Goal: Task Accomplishment & Management: Manage account settings

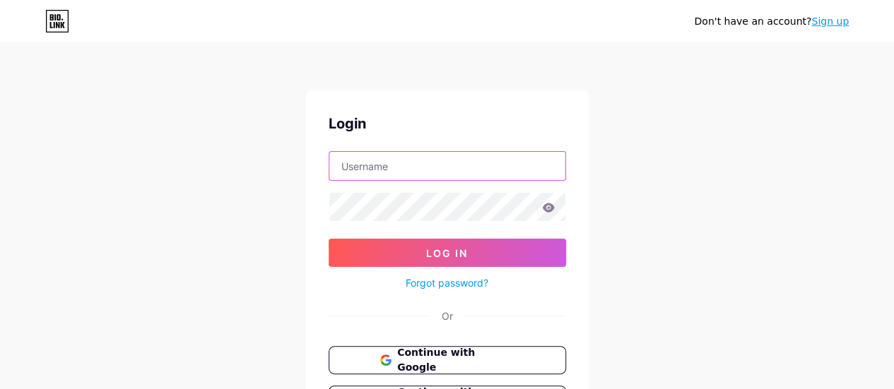
click at [413, 170] on input "text" at bounding box center [447, 166] width 236 height 28
type input "[PERSON_NAME][EMAIL_ADDRESS][DOMAIN_NAME]"
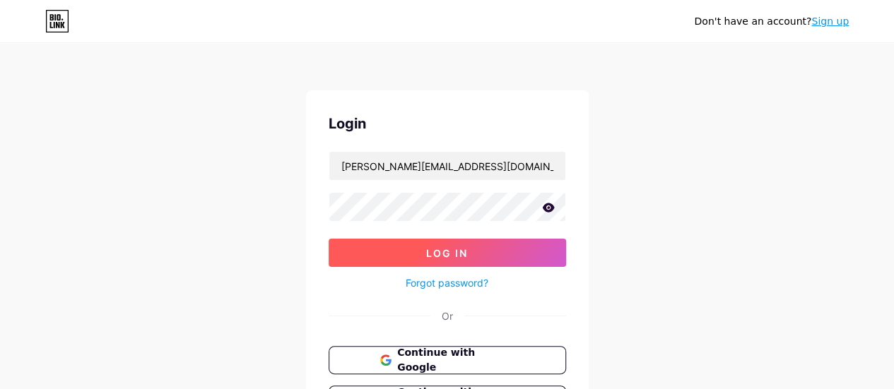
click at [452, 250] on span "Log In" at bounding box center [447, 253] width 42 height 12
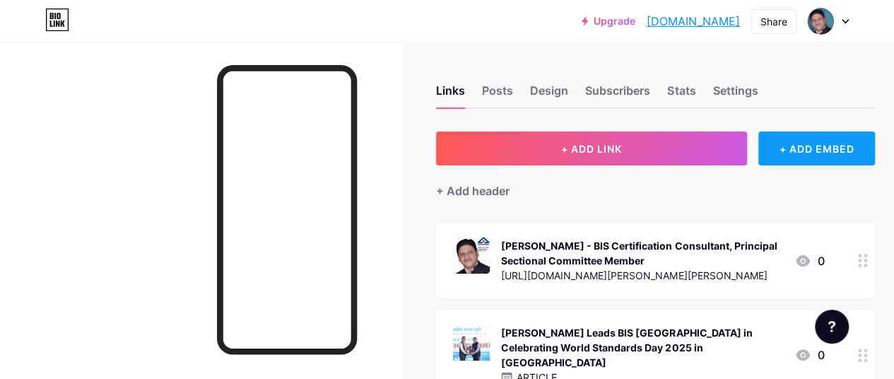
click at [804, 145] on div "+ ADD EMBED" at bounding box center [816, 148] width 117 height 34
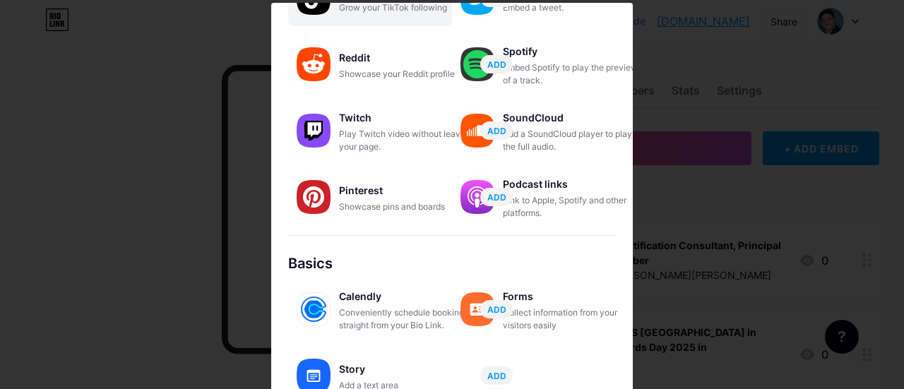
scroll to position [322, 0]
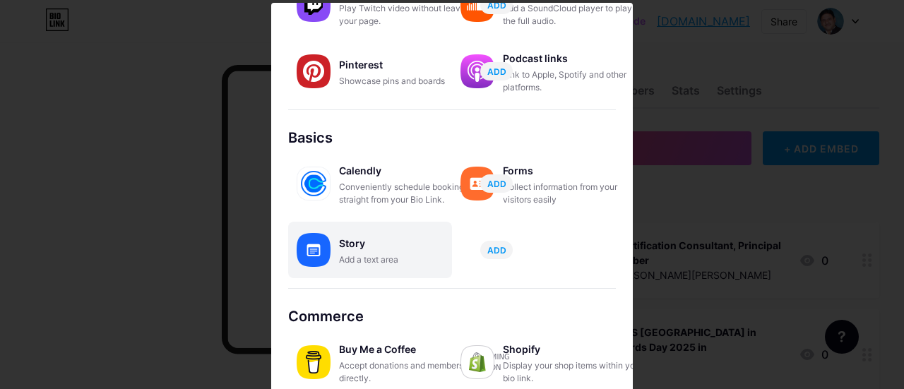
click at [346, 256] on div "Add a text area" at bounding box center [409, 260] width 141 height 13
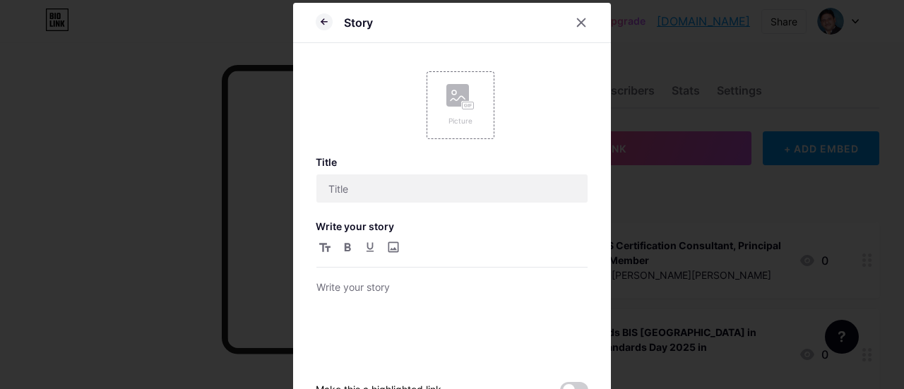
scroll to position [0, 0]
click at [316, 23] on icon at bounding box center [324, 21] width 17 height 17
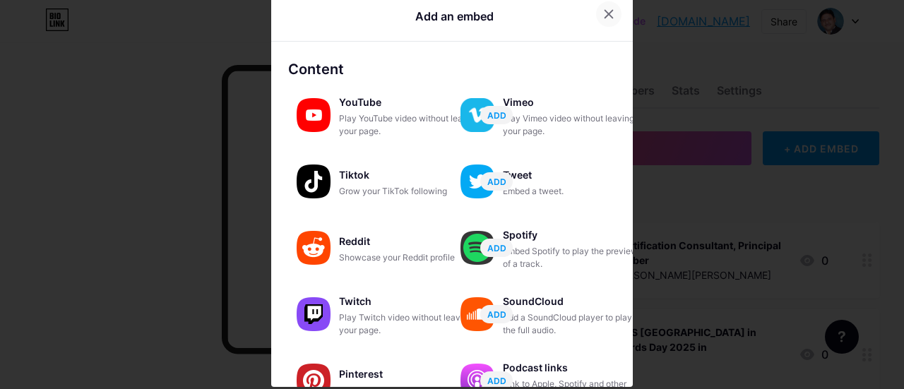
click at [603, 10] on icon at bounding box center [608, 13] width 11 height 11
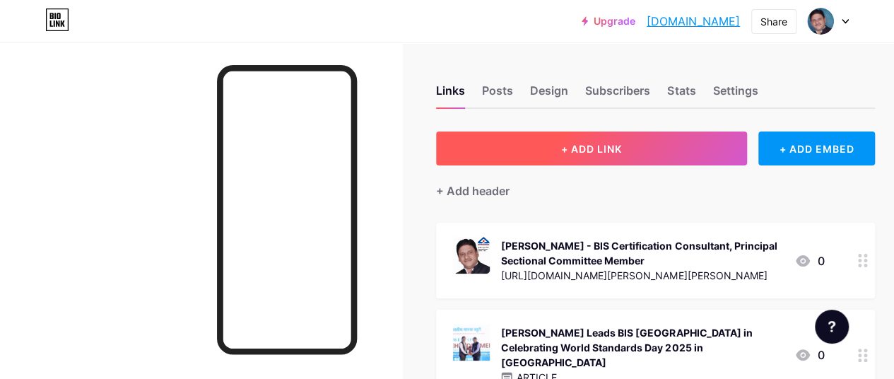
click at [601, 151] on span "+ ADD LINK" at bounding box center [591, 149] width 61 height 12
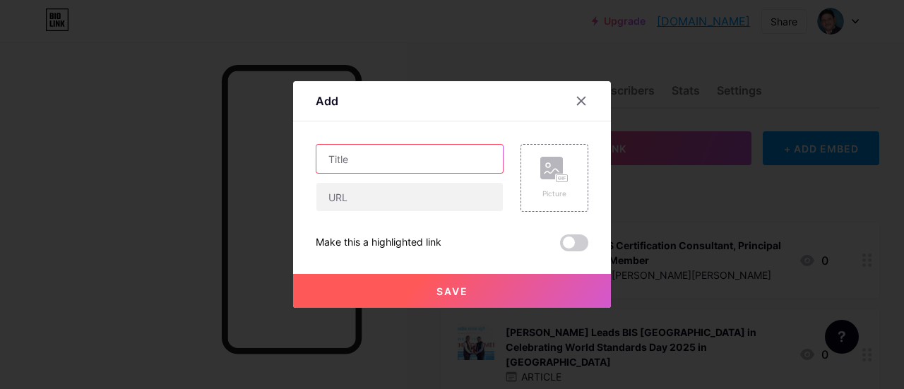
click at [370, 162] on input "text" at bounding box center [410, 159] width 187 height 28
paste input "𝐂𝐄𝐧𝐠. [PERSON_NAME] 𝐰𝐢𝐭𝐡 𝐄𝐄𝐏𝐂: 𝐍𝐢𝐫𝐲𝐚𝐭 𝐁𝐚𝐧𝐝𝐡𝐮, 𝐁𝐈𝐒 𝐈𝐧𝐝𝐢𝐚 𝐓𝐞𝐜𝐡𝐧𝐢𝐜𝐚𝐥 𝐂𝐨𝐦𝐦𝐢𝐭𝐭𝐞𝐞 𝐌𝐞𝐦…"
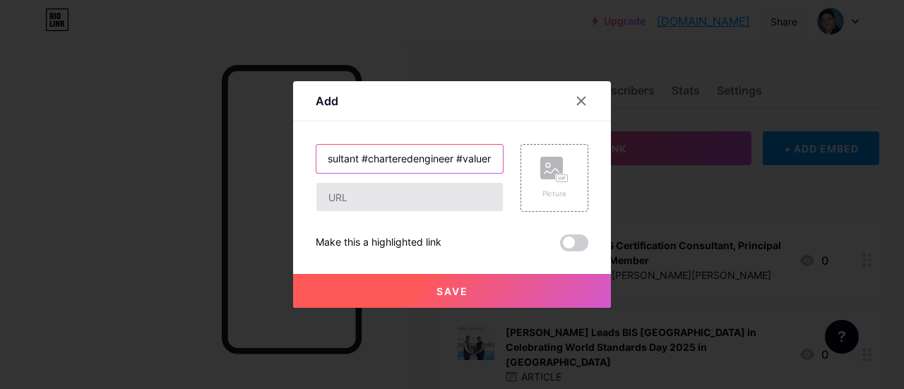
type input "𝐂𝐄𝐧𝐠. [PERSON_NAME] 𝐰𝐢𝐭𝐡 𝐄𝐄𝐏𝐂: 𝐍𝐢𝐫𝐲𝐚𝐭 𝐁𝐚𝐧𝐝𝐡𝐮, 𝐁𝐈𝐒 𝐈𝐧𝐝𝐢𝐚 𝐓𝐞𝐜𝐡𝐧𝐢𝐜𝐚𝐥 𝐂𝐨𝐦𝐦𝐢𝐭𝐭𝐞𝐞 𝐌𝐞𝐦…"
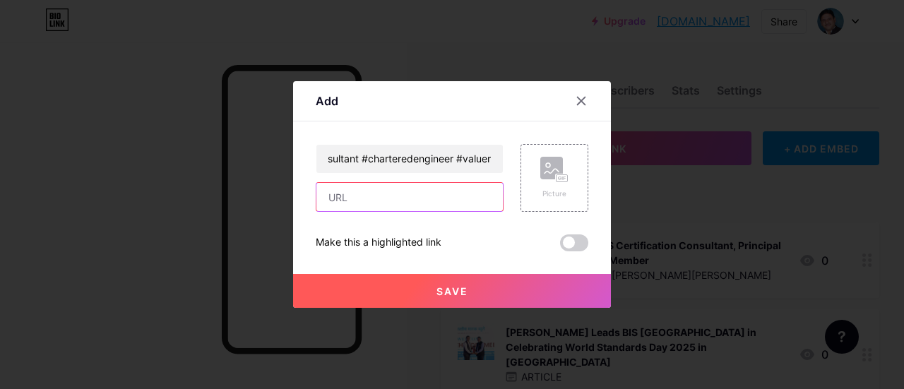
click at [367, 204] on input "text" at bounding box center [410, 197] width 187 height 28
paste input "𝐂𝐄𝐧𝐠. [PERSON_NAME] 𝐰𝐢𝐭𝐡 𝐄𝐄𝐏𝐂: 𝐍𝐢𝐫𝐲𝐚𝐭 𝐁𝐚𝐧𝐝𝐡𝐮, 𝐁𝐈𝐒 𝐈𝐧𝐝𝐢𝐚 𝐓𝐞𝐜𝐡𝐧𝐢𝐜𝐚𝐥 𝐂𝐨𝐦𝐦𝐢𝐭𝐭𝐞𝐞 𝐌𝐞𝐦…"
drag, startPoint x: 353, startPoint y: 197, endPoint x: 568, endPoint y: 194, distance: 215.5
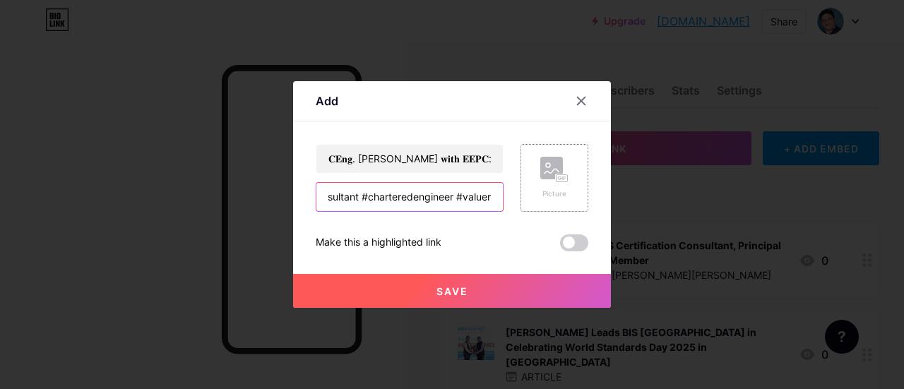
click at [568, 194] on div "𝐂𝐄𝐧𝐠. [PERSON_NAME] 𝐰𝐢𝐭𝐡 𝐄𝐄𝐏𝐂: 𝐍𝐢𝐫𝐲𝐚𝐭 𝐁𝐚𝐧𝐝𝐡𝐮, 𝐁𝐈𝐒 𝐈𝐧𝐝𝐢𝐚 𝐓𝐞𝐜𝐡𝐧𝐢𝐜𝐚𝐥 𝐂𝐨𝐦𝐦𝐢𝐭𝐭𝐞𝐞 𝐌𝐞𝐦…" at bounding box center [452, 178] width 273 height 68
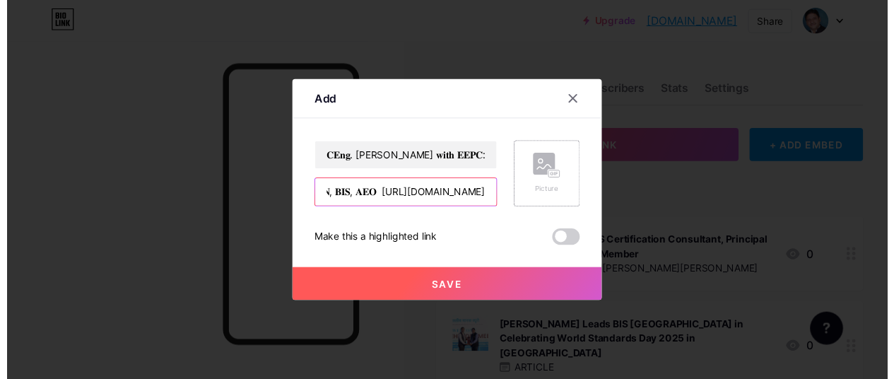
scroll to position [0, 0]
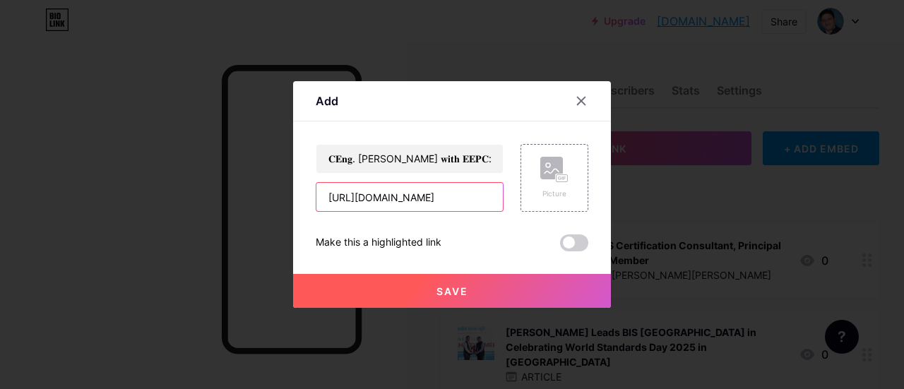
type input "[URL][DOMAIN_NAME]"
click at [495, 224] on div "𝐂𝐄𝐧𝐠. [PERSON_NAME] 𝐰𝐢𝐭𝐡 𝐄𝐄𝐏𝐂: 𝐍𝐢𝐫𝐲𝐚𝐭 𝐁𝐚𝐧𝐝𝐡𝐮, 𝐁𝐈𝐒 𝐈𝐧𝐝𝐢𝐚 𝐓𝐞𝐜𝐡𝐧𝐢𝐜𝐚𝐥 𝐂𝐨𝐦𝐦𝐢𝐭𝐭𝐞𝐞 𝐌𝐞𝐦…" at bounding box center [452, 197] width 273 height 107
click at [582, 245] on span at bounding box center [574, 243] width 28 height 17
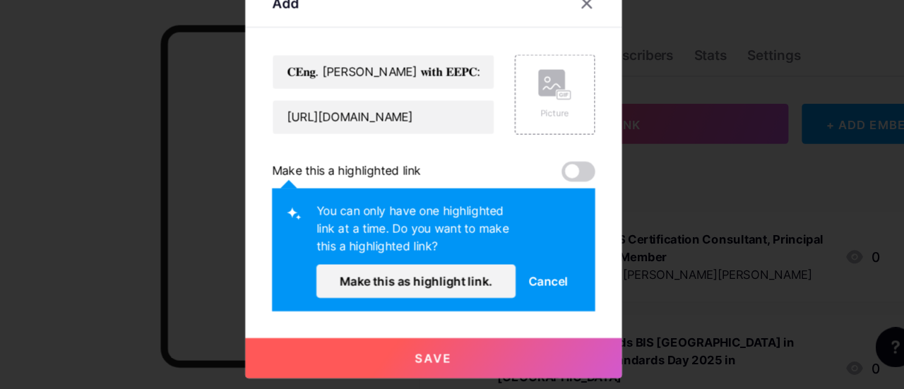
click at [550, 278] on span "Cancel" at bounding box center [549, 280] width 33 height 15
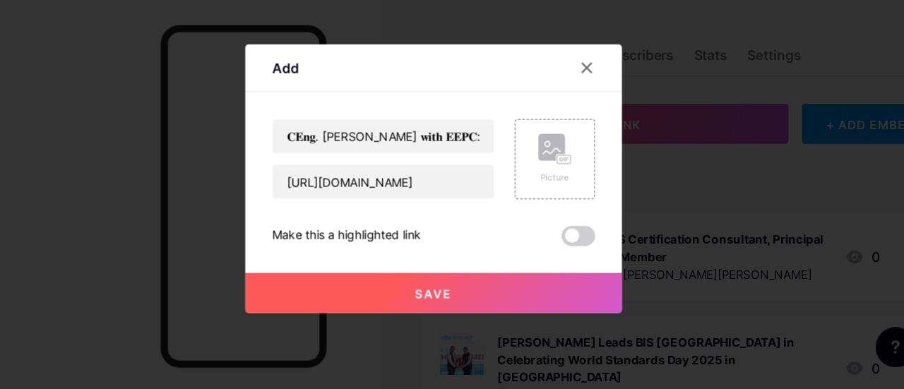
click at [506, 228] on div "𝐂𝐄𝐧𝐠. [PERSON_NAME] 𝐰𝐢𝐭𝐡 𝐄𝐄𝐏𝐂: 𝐍𝐢𝐫𝐲𝐚𝐭 𝐁𝐚𝐧𝐝𝐡𝐮, 𝐁𝐈𝐒 𝐈𝐧𝐝𝐢𝐚 𝐓𝐞𝐜𝐡𝐧𝐢𝐜𝐚𝐥 𝐂𝐨𝐦𝐦𝐢𝐭𝐭𝐞𝐞 𝐌𝐞𝐦…" at bounding box center [452, 197] width 273 height 107
click at [449, 289] on span "Save" at bounding box center [453, 291] width 32 height 12
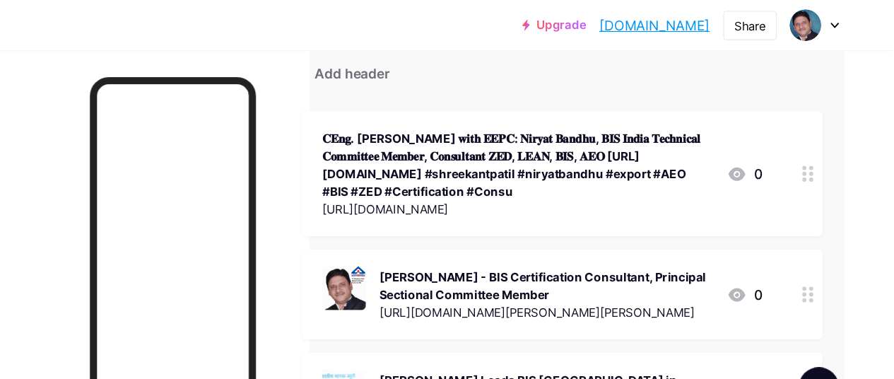
scroll to position [127, 45]
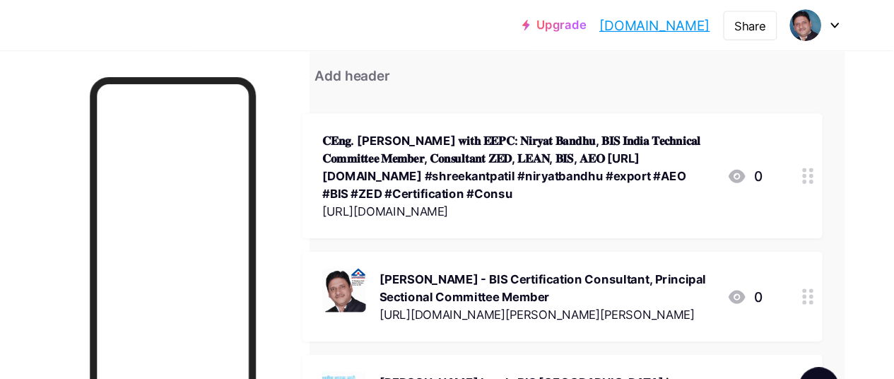
click at [818, 152] on icon at bounding box center [823, 147] width 10 height 13
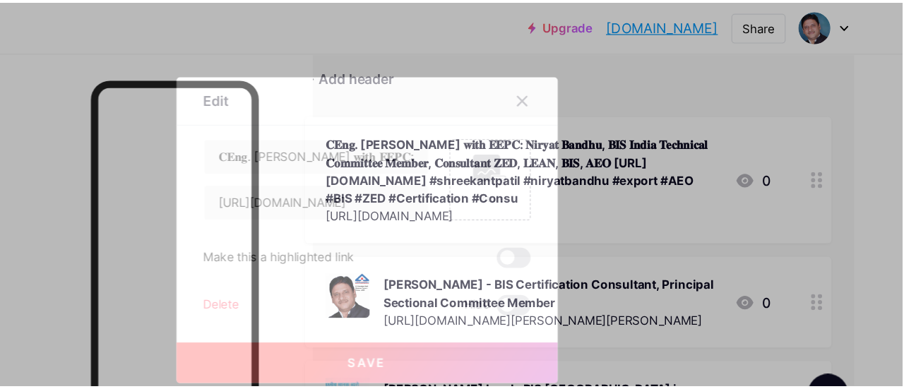
scroll to position [127, 35]
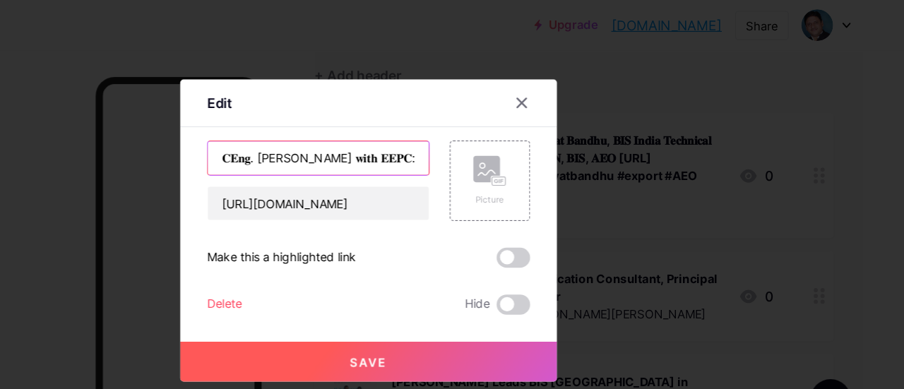
click at [420, 136] on input "𝐂𝐄𝐧𝐠. [PERSON_NAME] 𝐰𝐢𝐭𝐡 𝐄𝐄𝐏𝐂: 𝐍𝐢𝐫𝐲𝐚𝐭 𝐁𝐚𝐧𝐝𝐡𝐮, 𝐁𝐈𝐒 𝐈𝐧𝐝𝐢𝐚 𝐓𝐞𝐜𝐡𝐧𝐢𝐜𝐚𝐥 𝐂𝐨𝐦𝐦𝐢𝐭𝐭𝐞𝐞 𝐌𝐞𝐦…" at bounding box center [410, 133] width 187 height 28
drag, startPoint x: 363, startPoint y: 134, endPoint x: 560, endPoint y: 129, distance: 196.5
click at [560, 129] on div "𝐂𝐄𝐧𝐠. [PERSON_NAME] 𝐰𝐢𝐭𝐡 𝐄𝐄𝐏𝐂: 𝐍𝐢𝐫𝐲𝐚𝐭 𝐁𝐚𝐧𝐝𝐡𝐮, 𝐁𝐈𝐒 𝐈𝐧𝐝𝐢𝐚 𝐓𝐞𝐜𝐡𝐧𝐢𝐜𝐚𝐥 𝐂𝐨𝐦𝐦𝐢𝐭𝐭𝐞𝐞 𝐌𝐞𝐦…" at bounding box center [452, 153] width 273 height 68
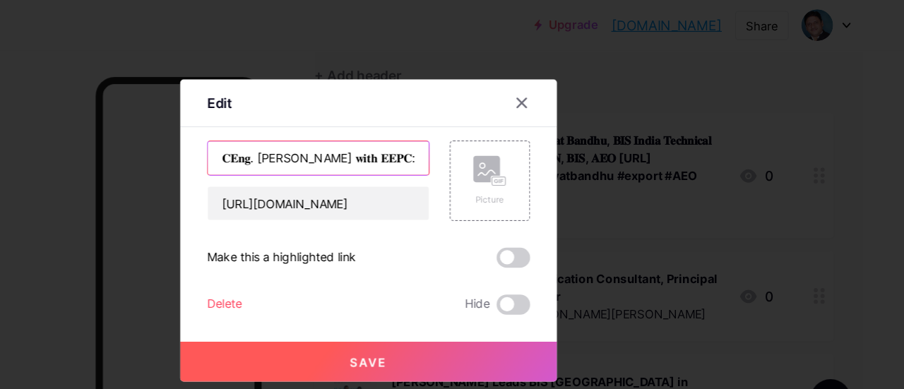
click at [471, 134] on input "𝐂𝐄𝐧𝐠. [PERSON_NAME] 𝐰𝐢𝐭𝐡 𝐄𝐄𝐏𝐂: 𝐍𝐢𝐫𝐲𝐚𝐭 𝐁𝐚𝐧𝐝𝐡𝐮, 𝐁𝐈𝐒 𝐈𝐧𝐝𝐢𝐚 𝐓𝐞𝐜𝐡𝐧𝐢𝐜𝐚𝐥 𝐂𝐨𝐦𝐦𝐢𝐭𝐭𝐞𝐞 𝐌𝐞𝐦…" at bounding box center [410, 133] width 187 height 28
paste input "𝐂𝐞𝐫𝐭𝐢𝐟𝐢𝐜𝐚𝐭𝐢𝐨𝐧"
type input "𝐂𝐄𝐧𝐠. [PERSON_NAME] 𝐰𝐢𝐭𝐡 𝐄𝐄𝐏𝐂: 𝐍𝐢𝐫𝐲𝐚𝐭 𝐁𝐚𝐧𝐝𝐡𝐮, 𝐁𝐈𝐒 𝐈𝐧𝐝𝐢𝐚 𝐓𝐞𝐜𝐡𝐧𝐢𝐜𝐚𝐥 𝐂𝐨𝐦𝐦𝐢𝐭𝐭𝐞𝐞 𝐌𝐞𝐦…"
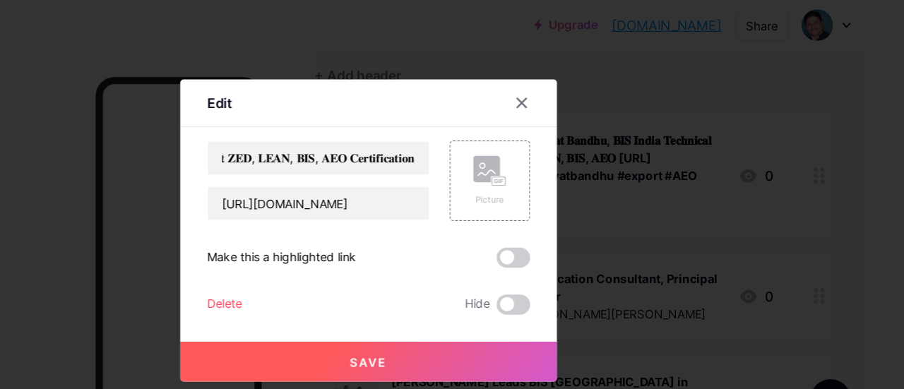
click at [458, 307] on span "Save" at bounding box center [453, 306] width 32 height 12
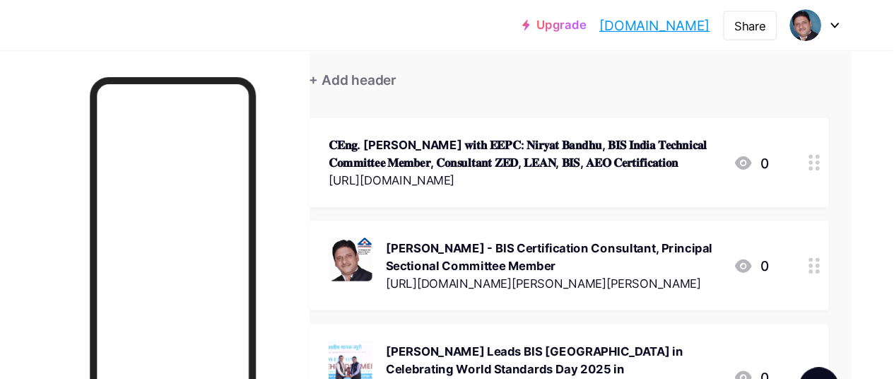
scroll to position [0, 35]
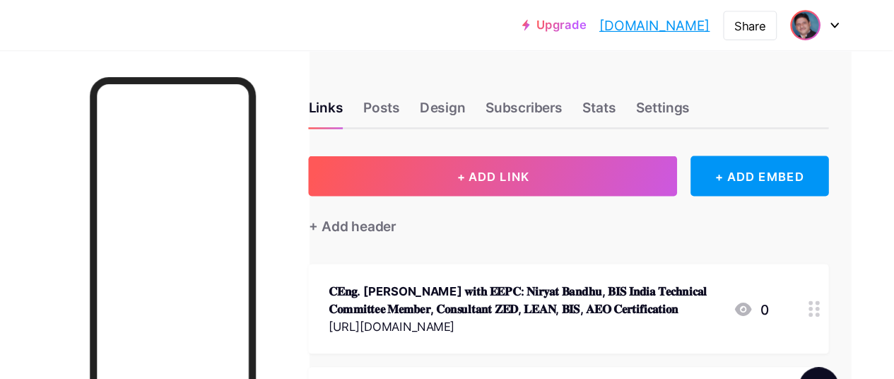
click at [825, 18] on img at bounding box center [820, 21] width 23 height 23
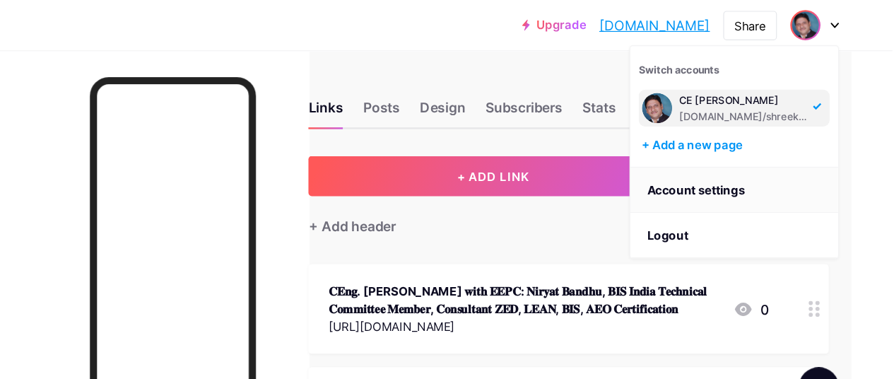
click at [739, 155] on link "Account settings" at bounding box center [760, 160] width 175 height 38
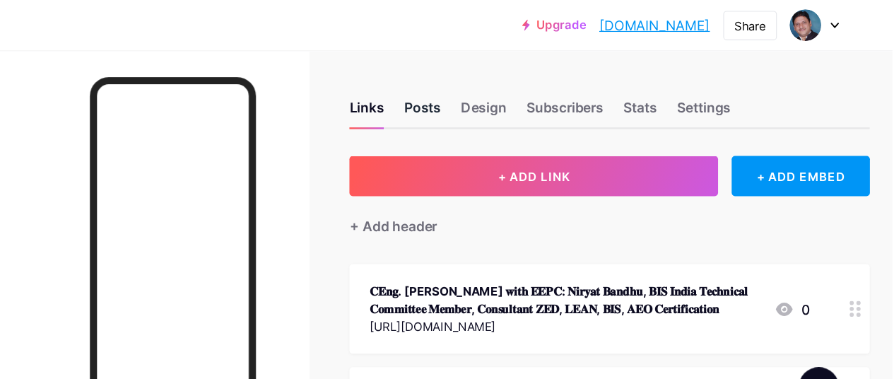
click at [500, 90] on div "Posts" at bounding box center [497, 94] width 31 height 25
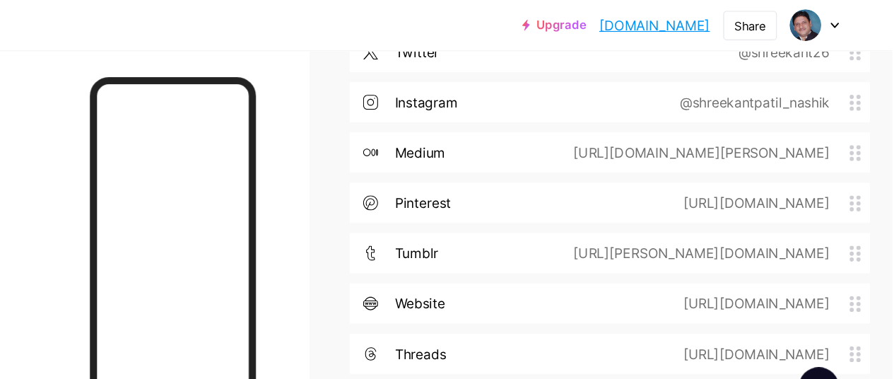
scroll to position [3332, 0]
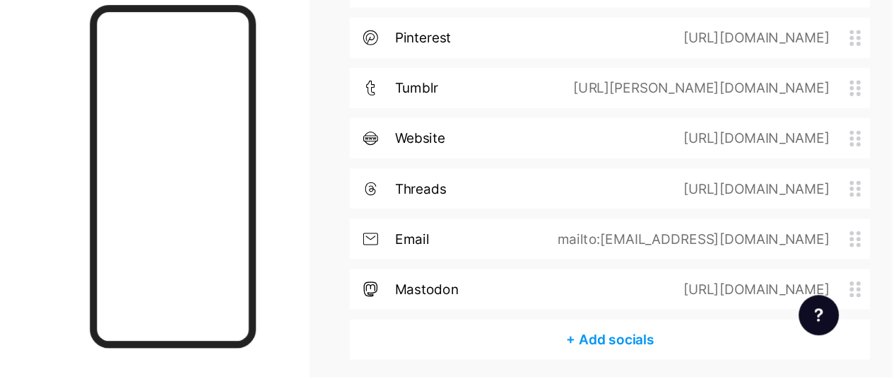
click at [658, 330] on div "+ Add socials" at bounding box center [655, 347] width 439 height 34
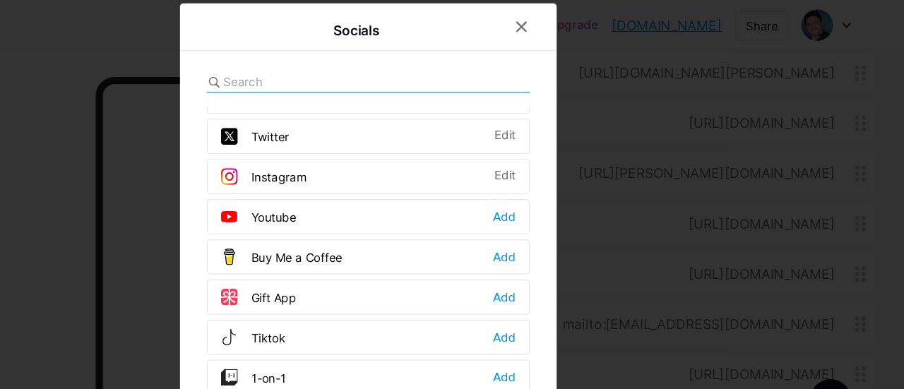
scroll to position [63, 0]
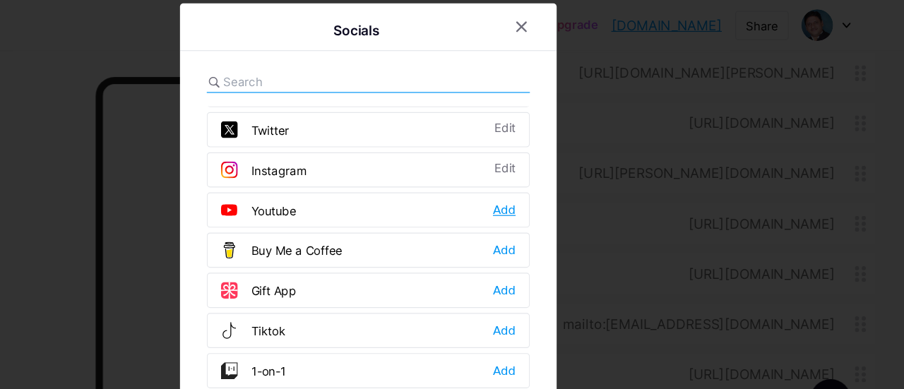
click at [565, 175] on div "Add" at bounding box center [566, 177] width 19 height 14
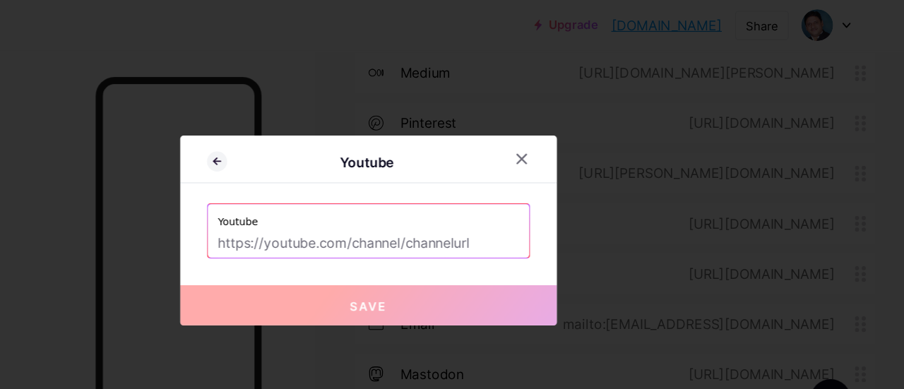
click at [447, 203] on input "text" at bounding box center [452, 206] width 254 height 24
paste input "[URL][DOMAIN_NAME]"
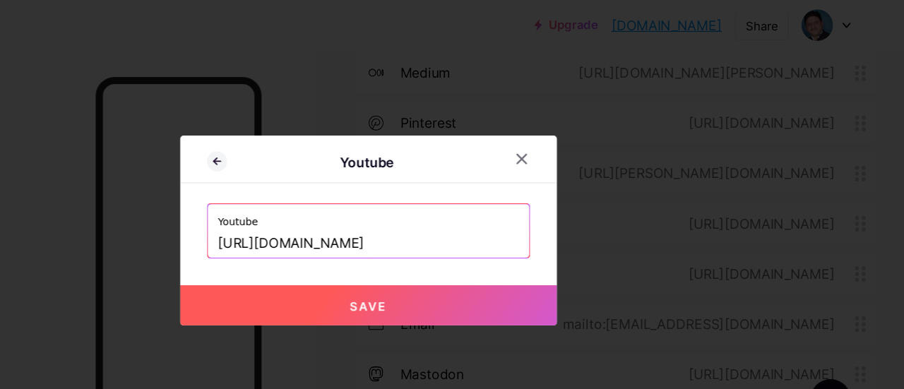
type input "[URL][DOMAIN_NAME]"
click at [452, 259] on span "Save" at bounding box center [453, 258] width 32 height 12
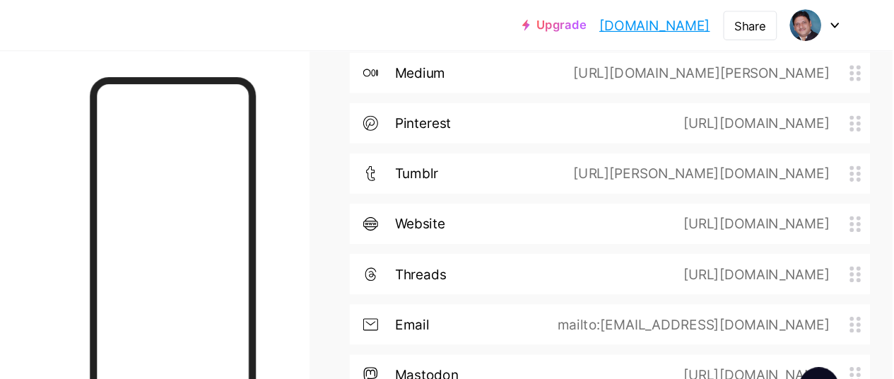
scroll to position [3375, 0]
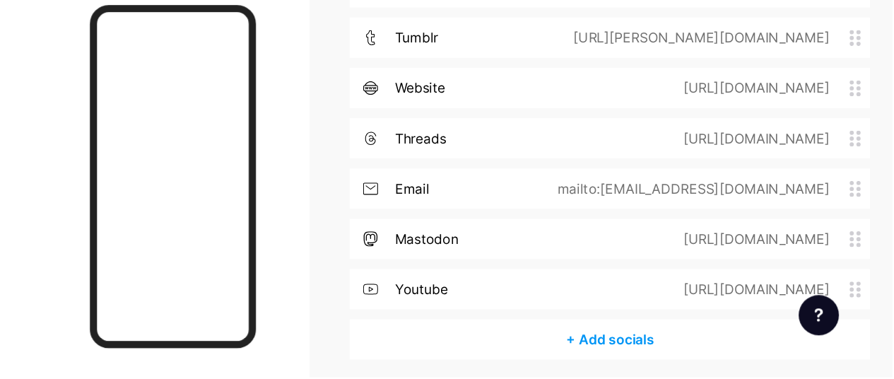
click at [661, 330] on div "+ Add socials" at bounding box center [655, 347] width 439 height 34
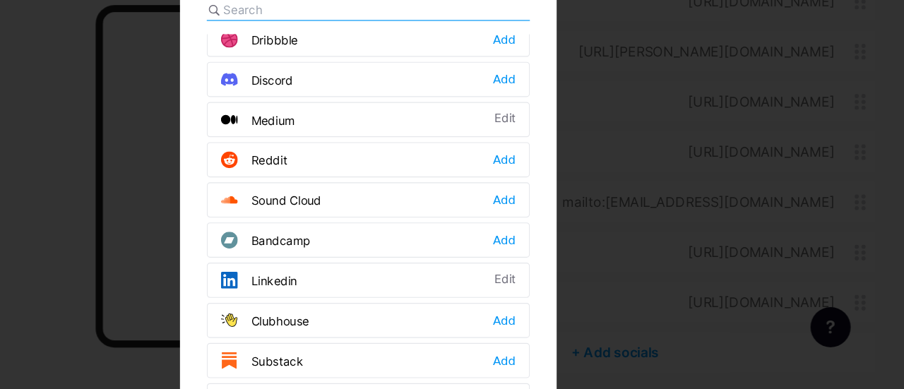
scroll to position [482, 0]
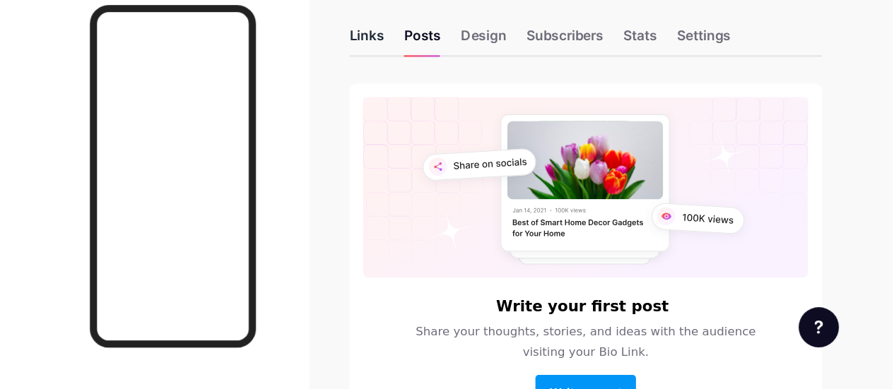
click at [456, 90] on div "Links" at bounding box center [450, 94] width 29 height 25
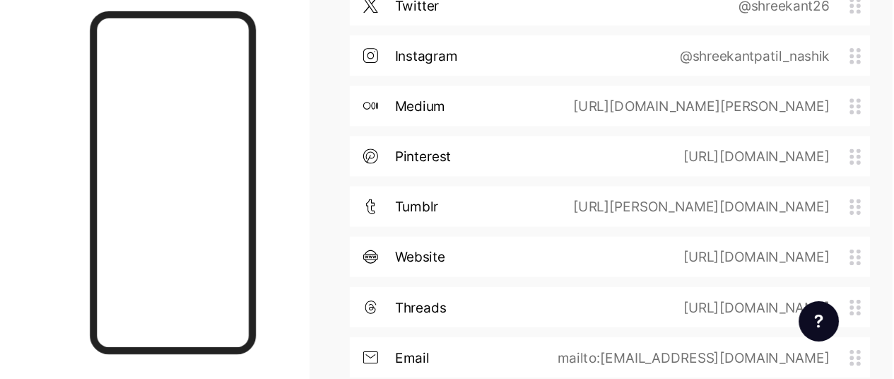
scroll to position [3375, 0]
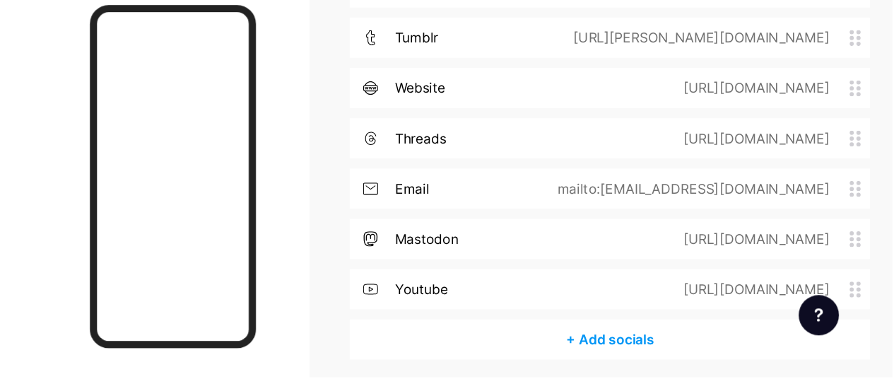
click at [655, 330] on div "+ Add socials" at bounding box center [655, 347] width 439 height 34
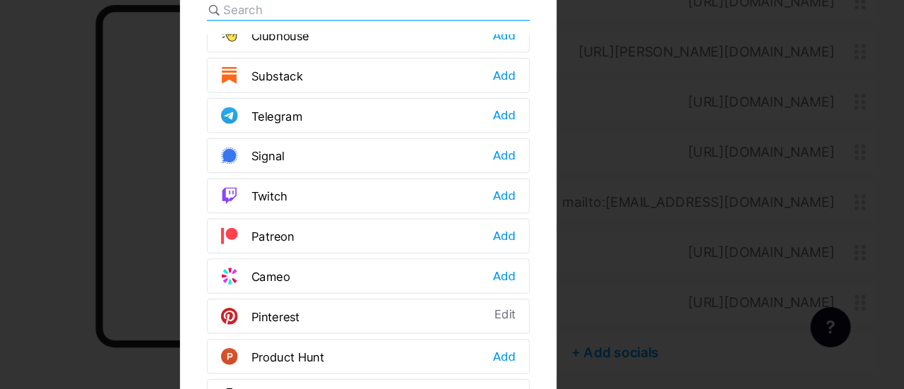
scroll to position [658, 0]
click at [560, 152] on div "Add" at bounding box center [566, 159] width 19 height 14
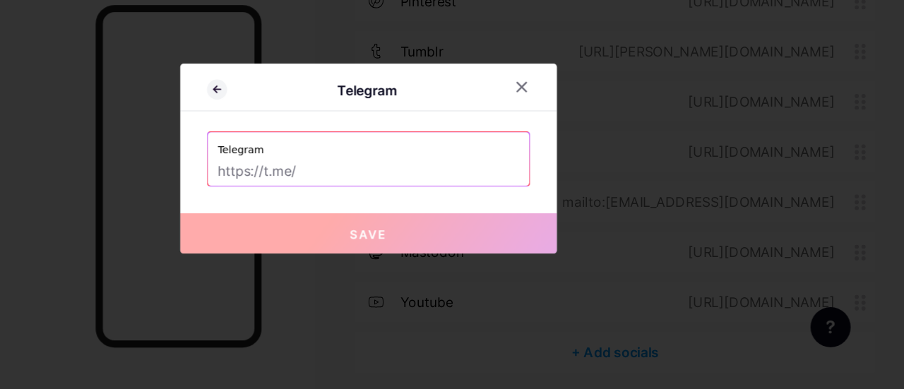
click at [420, 210] on input "text" at bounding box center [452, 206] width 254 height 24
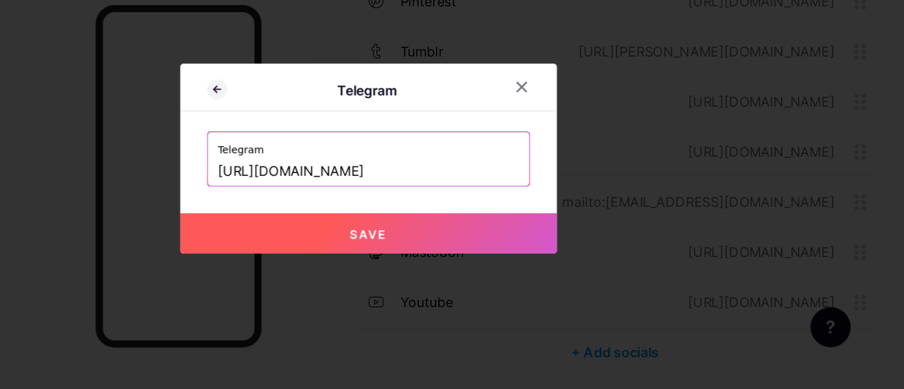
type input "[URL][DOMAIN_NAME]"
click at [462, 256] on span "Save" at bounding box center [453, 258] width 32 height 12
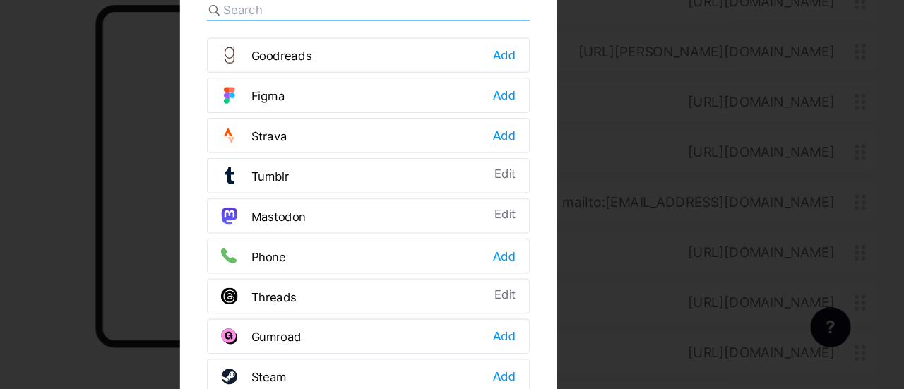
scroll to position [78, 0]
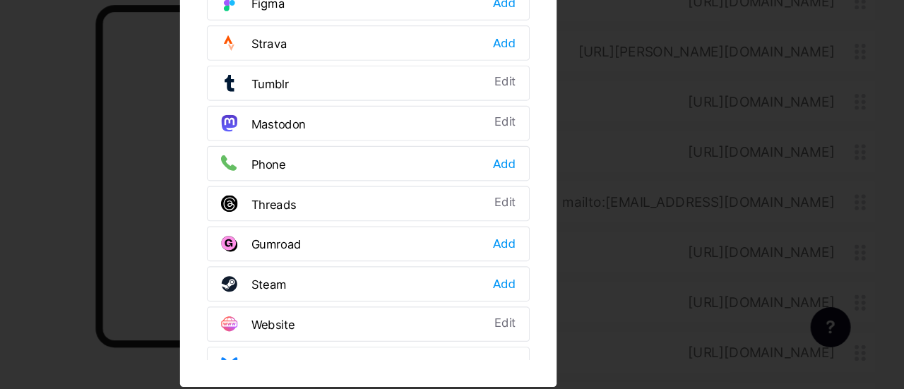
click at [563, 361] on div "Add" at bounding box center [566, 368] width 19 height 14
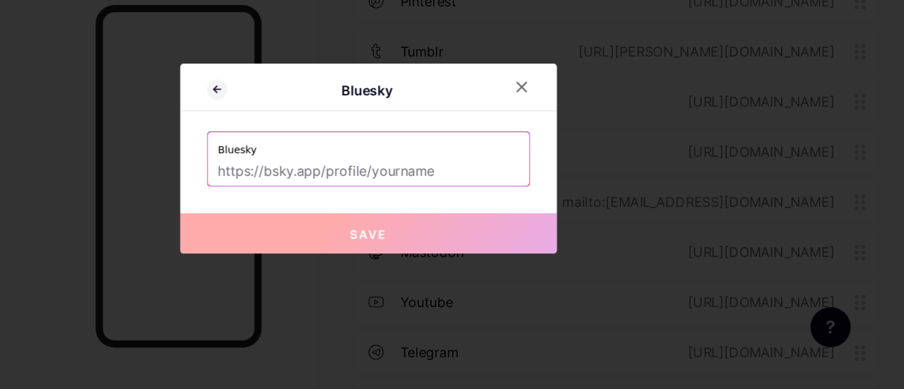
scroll to position [0, 0]
click at [445, 207] on input "text" at bounding box center [452, 206] width 254 height 24
paste input "[URL][DOMAIN_NAME][DOMAIN_NAME]"
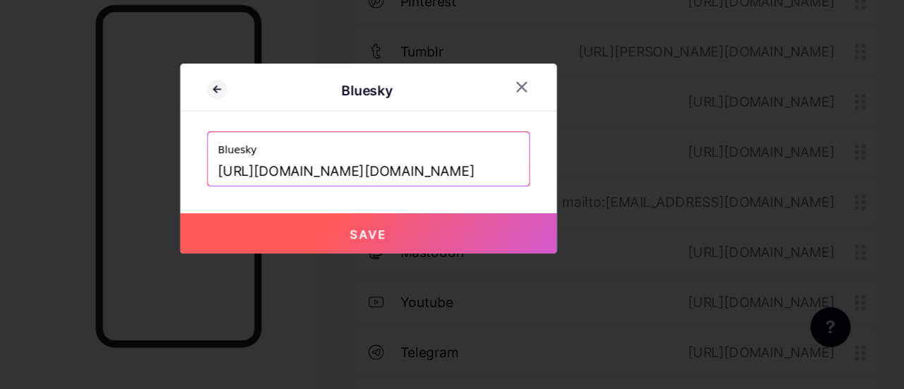
scroll to position [0, 11]
type input "[URL][DOMAIN_NAME][DOMAIN_NAME]"
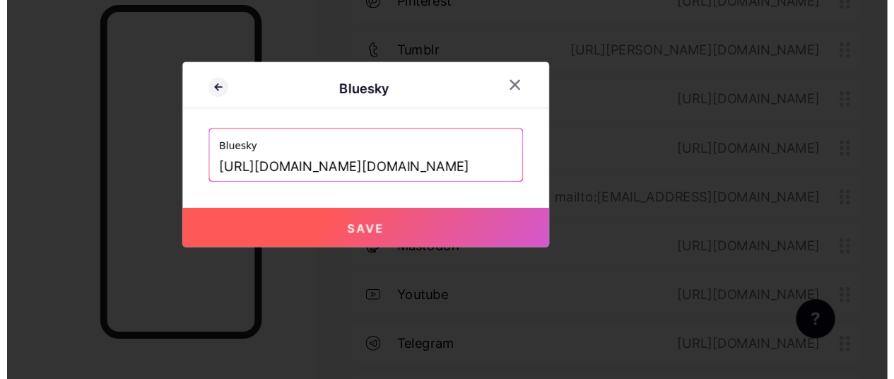
scroll to position [0, 0]
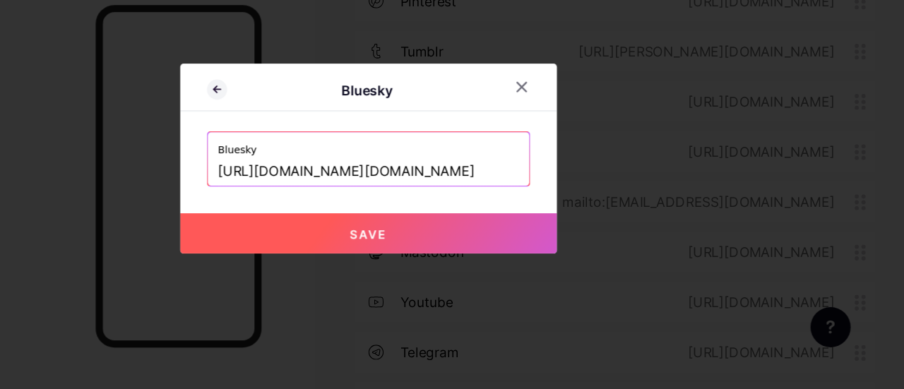
click at [466, 259] on span "Save" at bounding box center [453, 258] width 32 height 12
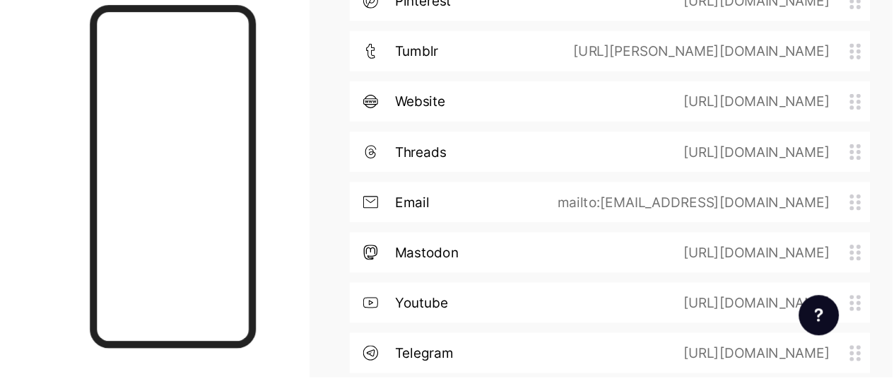
scroll to position [3459, 0]
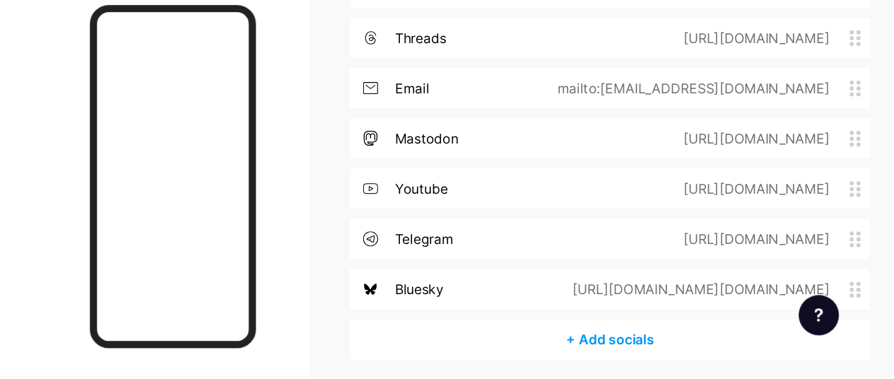
click at [639, 330] on div "+ Add socials" at bounding box center [655, 347] width 439 height 34
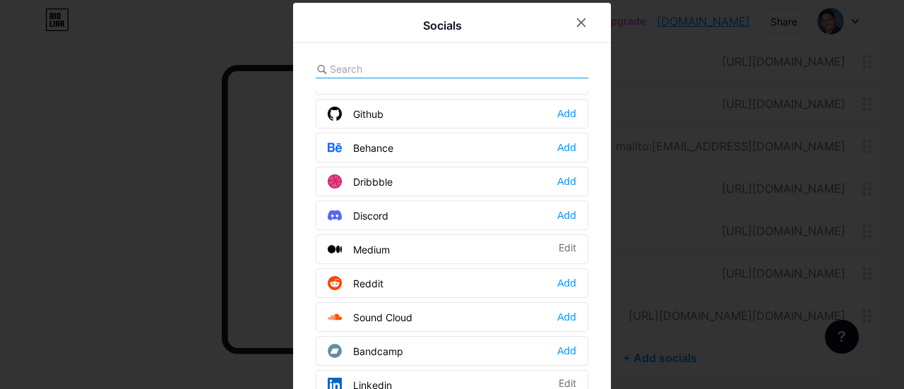
scroll to position [331, 0]
click at [561, 139] on div "Add" at bounding box center [566, 146] width 19 height 14
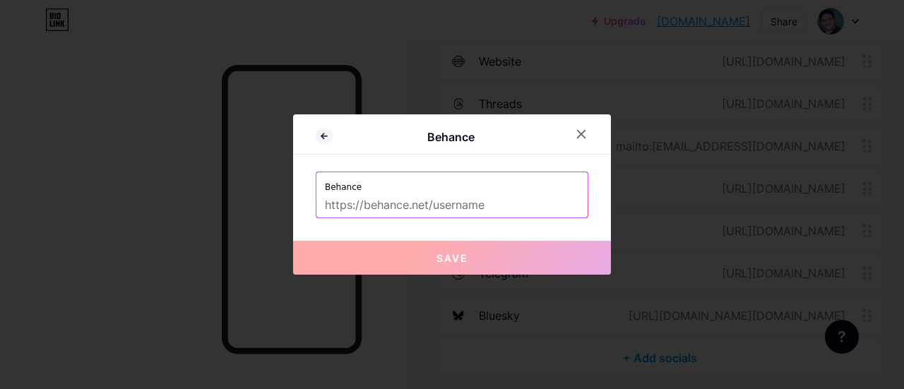
click at [360, 207] on input "text" at bounding box center [452, 206] width 254 height 24
paste input "[URL][DOMAIN_NAME][PERSON_NAME]"
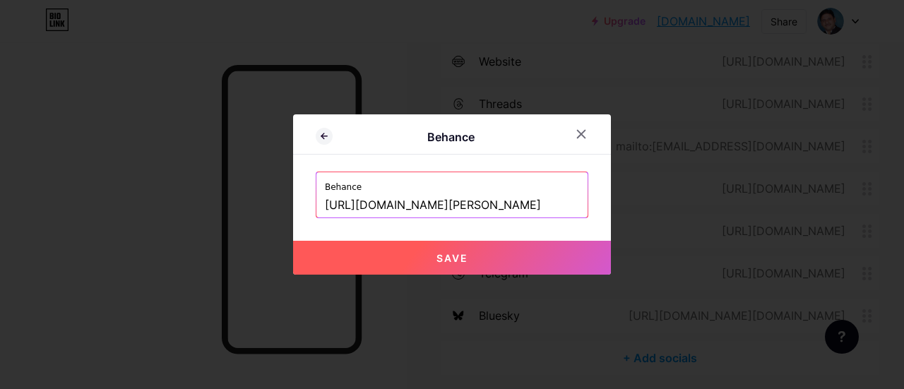
type input "[URL][DOMAIN_NAME][PERSON_NAME]"
click at [452, 255] on span "Save" at bounding box center [453, 258] width 32 height 12
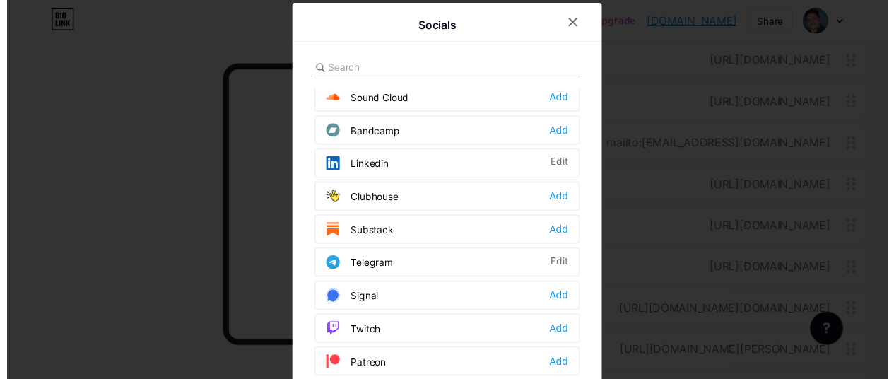
scroll to position [548, 0]
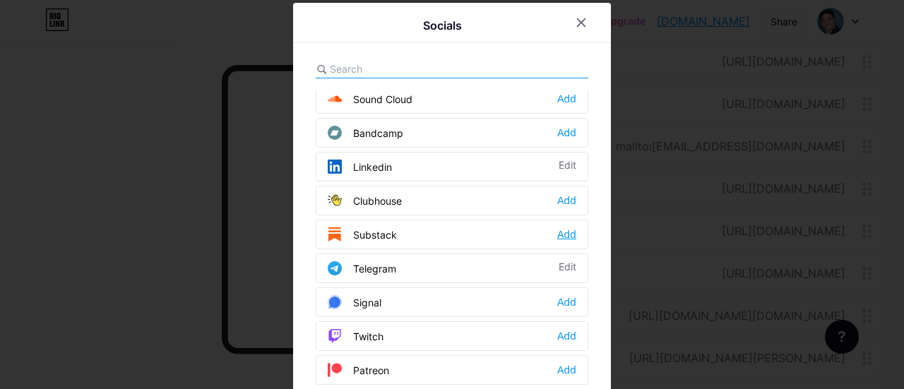
click at [566, 228] on div "Add" at bounding box center [566, 235] width 19 height 14
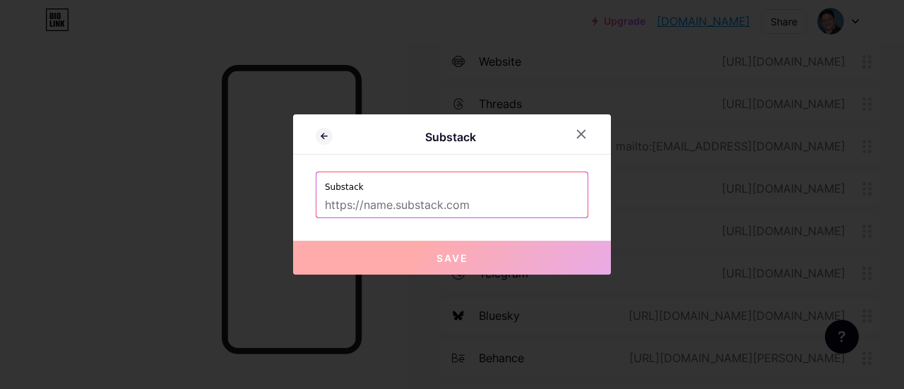
click at [415, 207] on input "text" at bounding box center [452, 206] width 254 height 24
paste input "[URL][DOMAIN_NAME]"
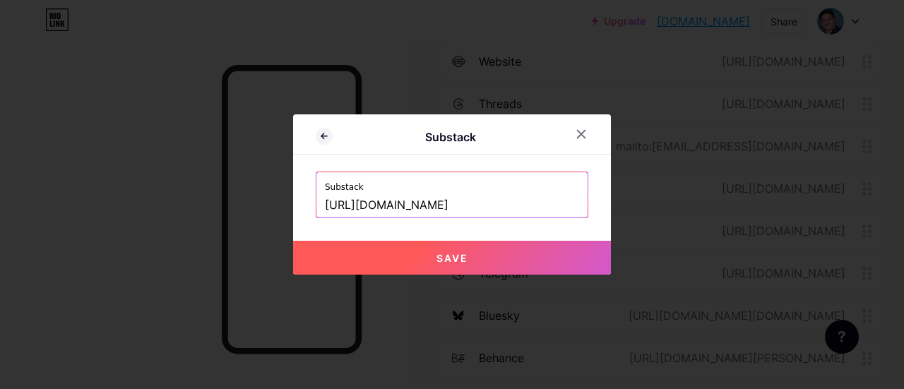
type input "[URL][DOMAIN_NAME]"
click at [449, 252] on span "Save" at bounding box center [453, 258] width 32 height 12
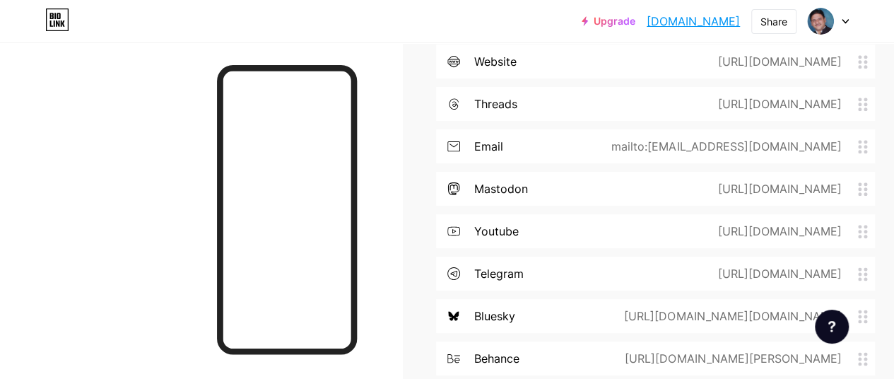
scroll to position [3544, 0]
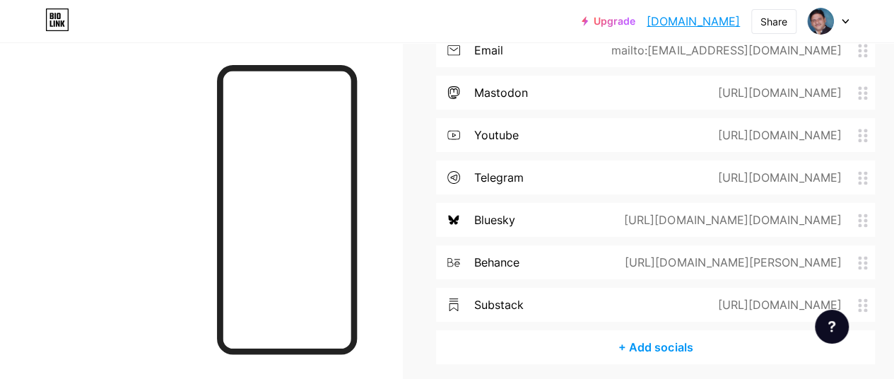
click at [659, 330] on div "+ Add socials" at bounding box center [655, 347] width 439 height 34
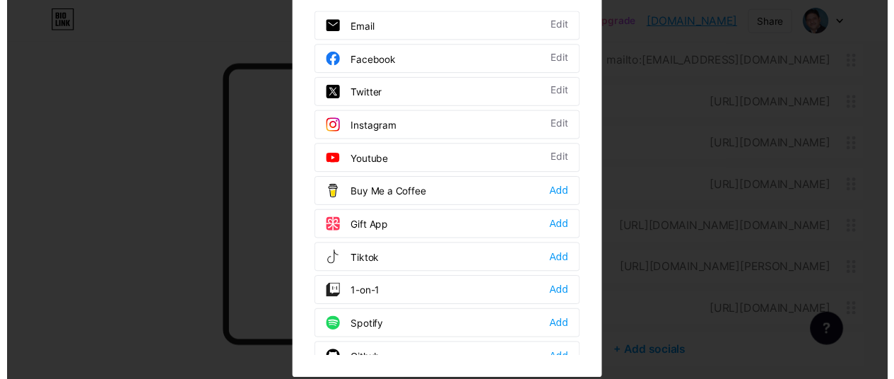
scroll to position [0, 0]
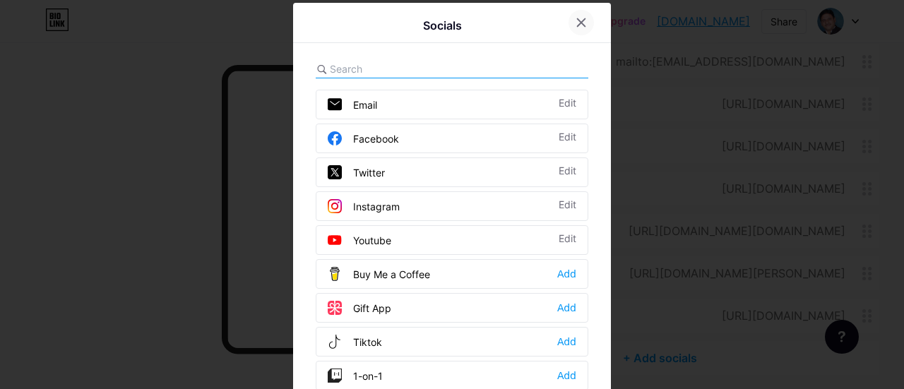
click at [578, 20] on icon at bounding box center [582, 23] width 8 height 8
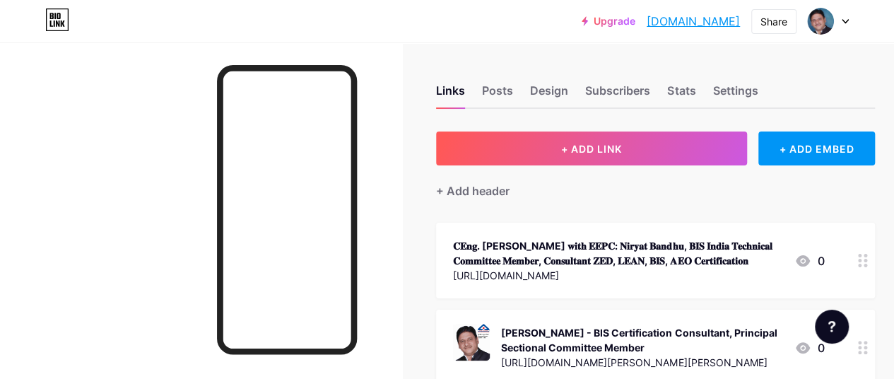
scroll to position [1, 0]
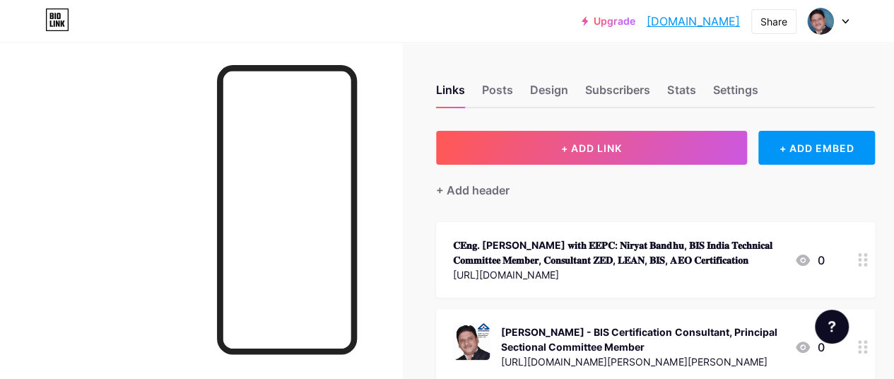
click at [834, 16] on div at bounding box center [828, 20] width 41 height 25
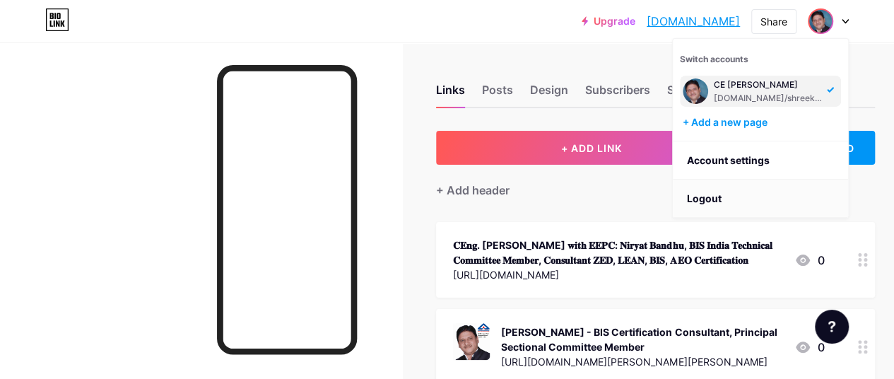
click at [704, 196] on li "Logout" at bounding box center [760, 198] width 175 height 38
